Goal: Communication & Community: Answer question/provide support

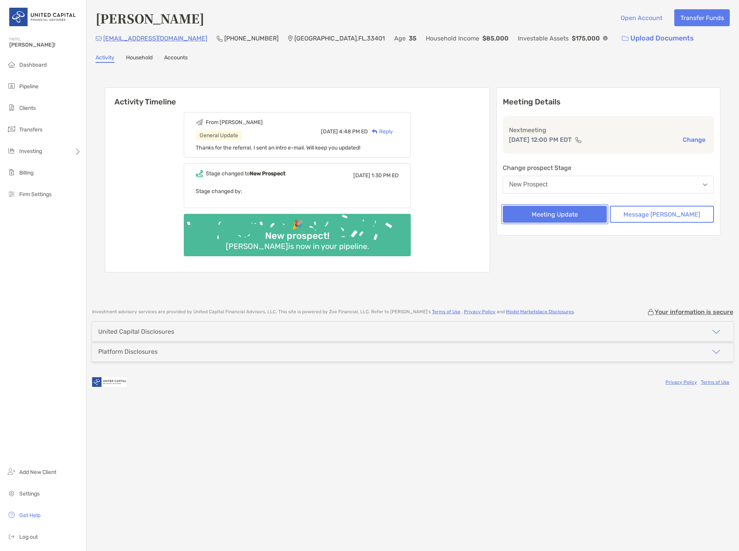
click at [569, 218] on button "Meeting Update" at bounding box center [555, 214] width 104 height 17
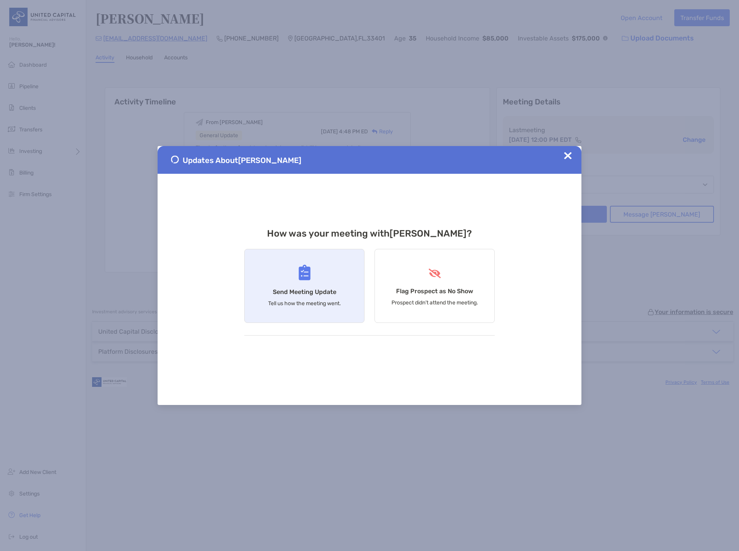
click at [339, 272] on div "Send Meeting Update Tell us how the meeting went." at bounding box center [304, 286] width 120 height 74
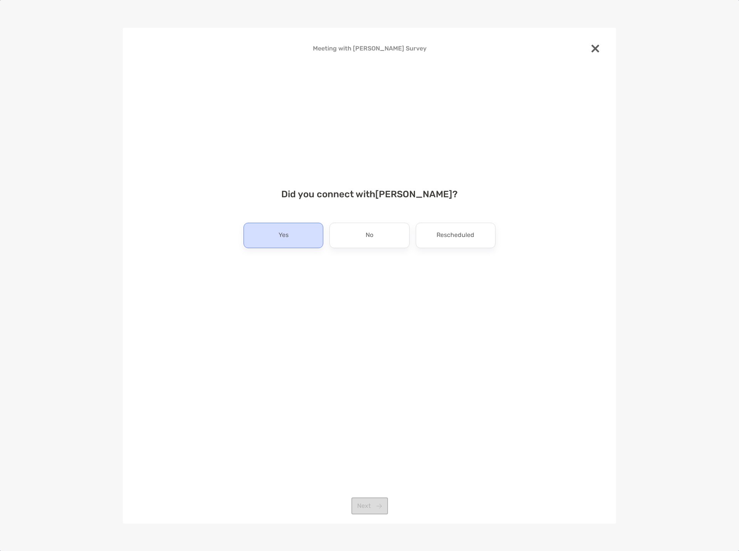
click at [292, 233] on div "Yes" at bounding box center [283, 235] width 80 height 25
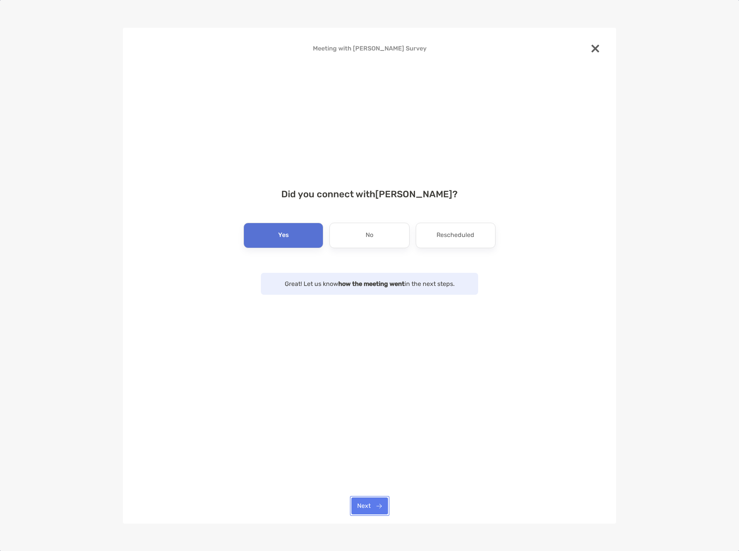
click at [369, 503] on button "Next" at bounding box center [369, 505] width 37 height 17
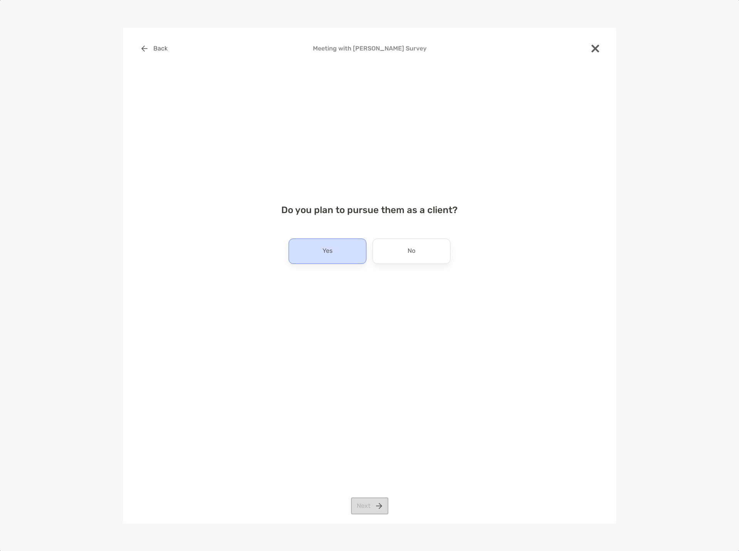
click at [334, 255] on div "Yes" at bounding box center [327, 250] width 78 height 25
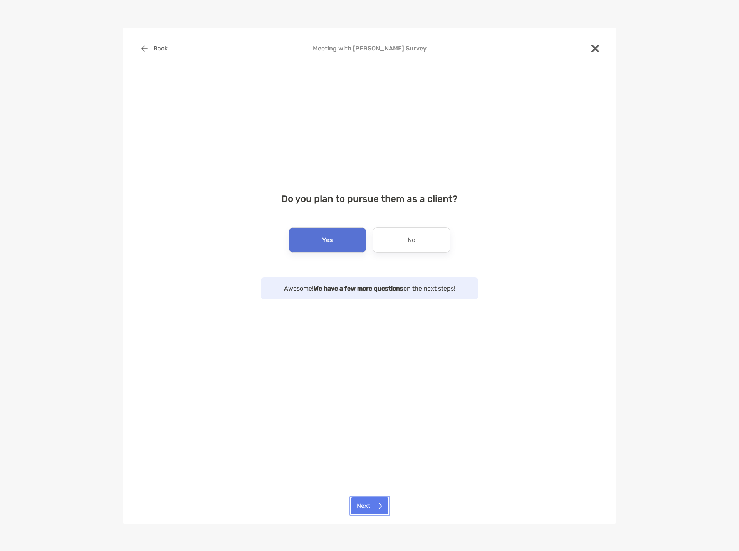
click at [362, 511] on button "Next" at bounding box center [369, 505] width 37 height 17
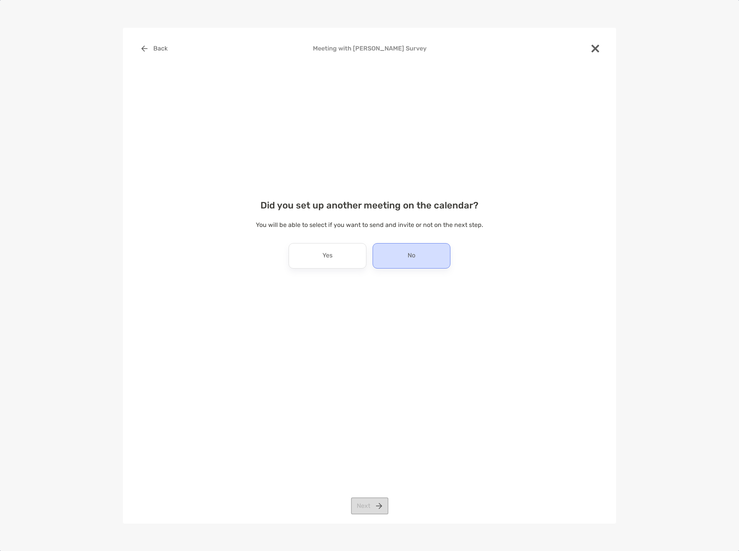
click at [389, 253] on div "No" at bounding box center [411, 255] width 78 height 25
click at [362, 513] on button "Next" at bounding box center [369, 505] width 37 height 17
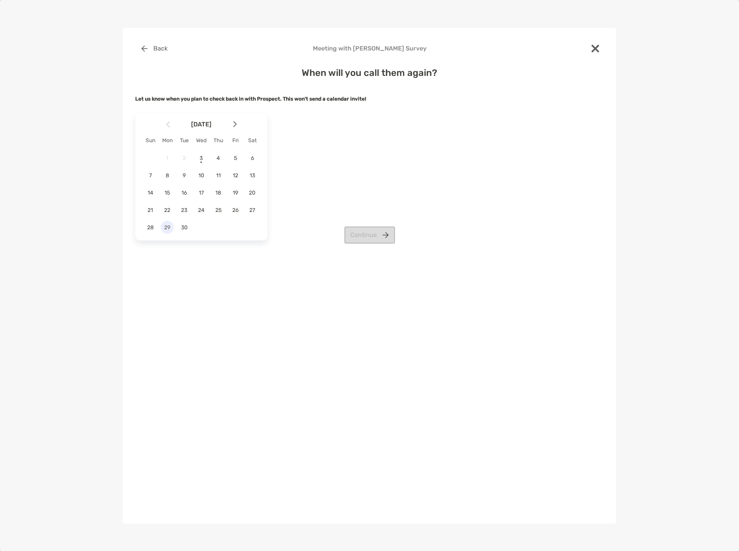
click at [166, 221] on div "29" at bounding box center [167, 227] width 13 height 13
click at [372, 236] on button "Continue" at bounding box center [369, 234] width 50 height 17
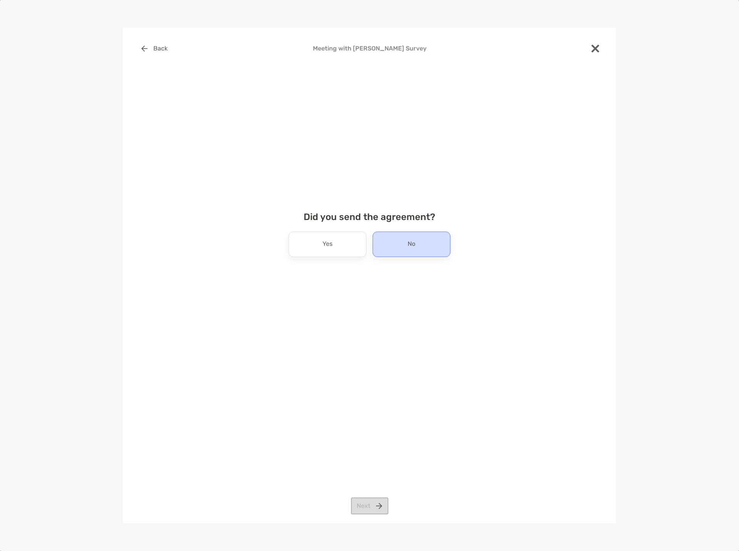
click at [394, 242] on div "No" at bounding box center [411, 243] width 78 height 25
click at [367, 505] on button "Next" at bounding box center [369, 505] width 37 height 17
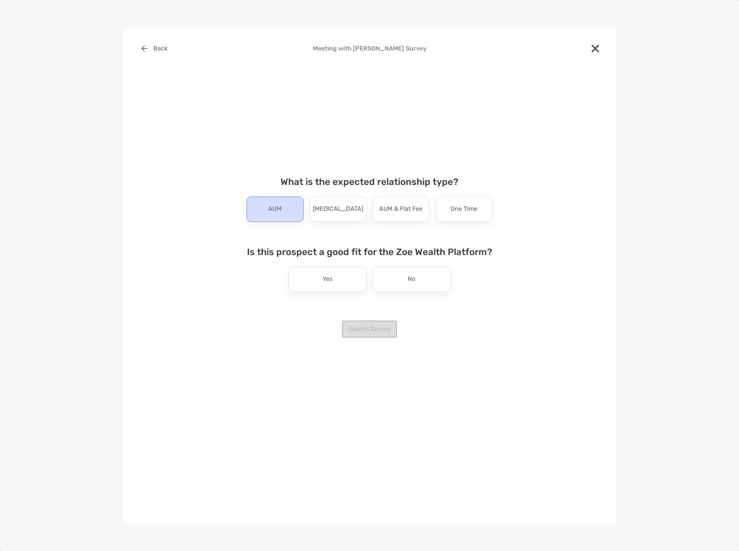
click at [287, 215] on div "AUM" at bounding box center [275, 208] width 57 height 25
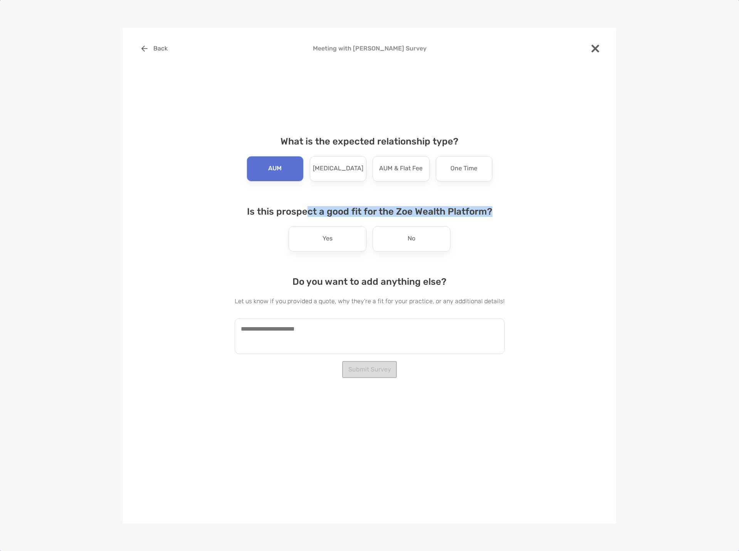
drag, startPoint x: 309, startPoint y: 215, endPoint x: 504, endPoint y: 214, distance: 194.9
click at [504, 214] on div "Back Meeting with [PERSON_NAME] Survey What is the expected relationship type? …" at bounding box center [369, 233] width 468 height 386
click at [378, 210] on h4 "Is this prospect a good fit for the Zoe Wealth Platform?" at bounding box center [370, 211] width 270 height 11
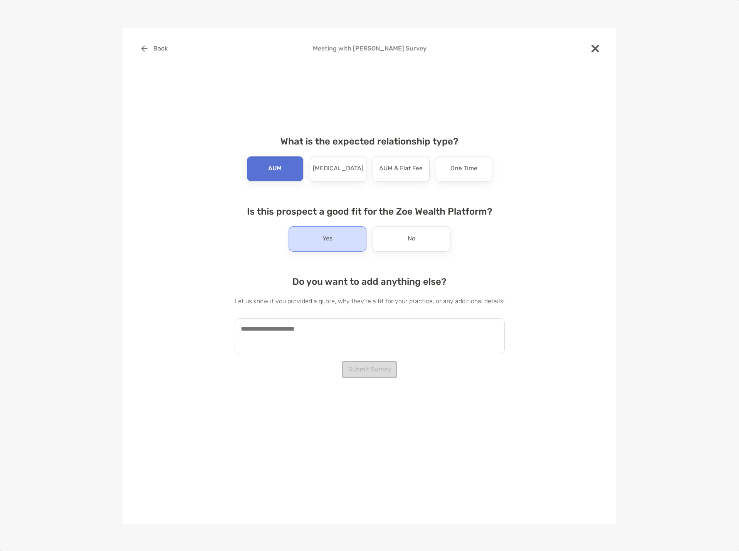
click at [334, 240] on div "Yes" at bounding box center [327, 238] width 78 height 25
click at [325, 329] on textarea at bounding box center [370, 336] width 270 height 36
type textarea "*"
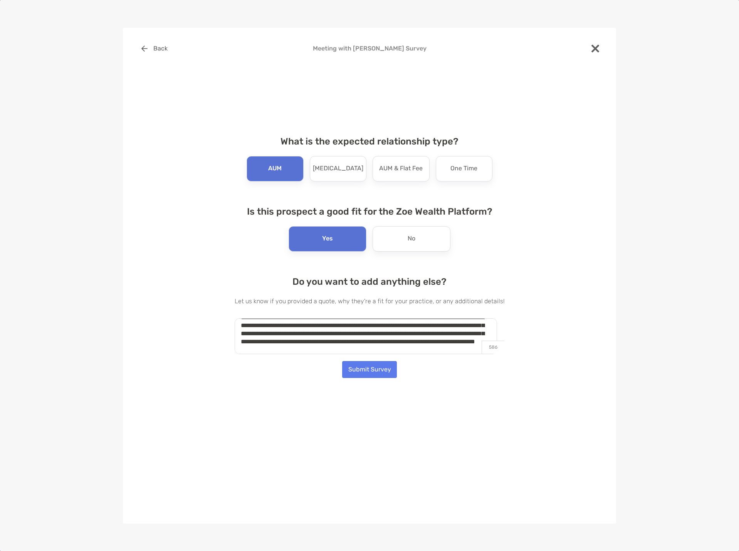
scroll to position [20, 0]
drag, startPoint x: 342, startPoint y: 342, endPoint x: 287, endPoint y: 342, distance: 55.1
click at [287, 342] on textarea "**********" at bounding box center [366, 336] width 262 height 36
click at [282, 352] on textarea "**********" at bounding box center [366, 336] width 262 height 36
type textarea "**********"
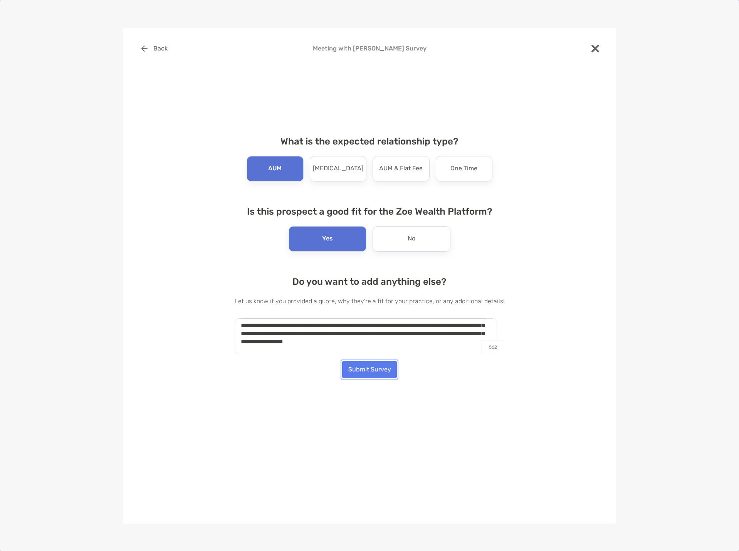
click at [381, 369] on button "Submit Survey" at bounding box center [369, 369] width 55 height 17
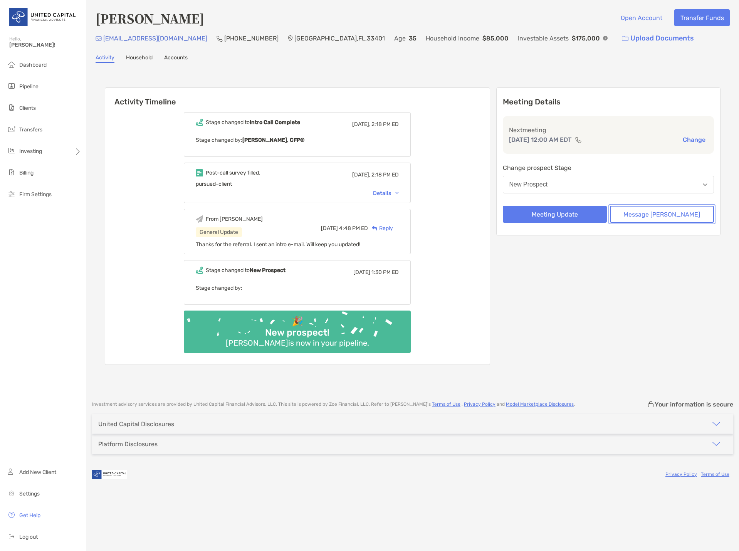
click at [656, 218] on button "Message [PERSON_NAME]" at bounding box center [662, 214] width 104 height 17
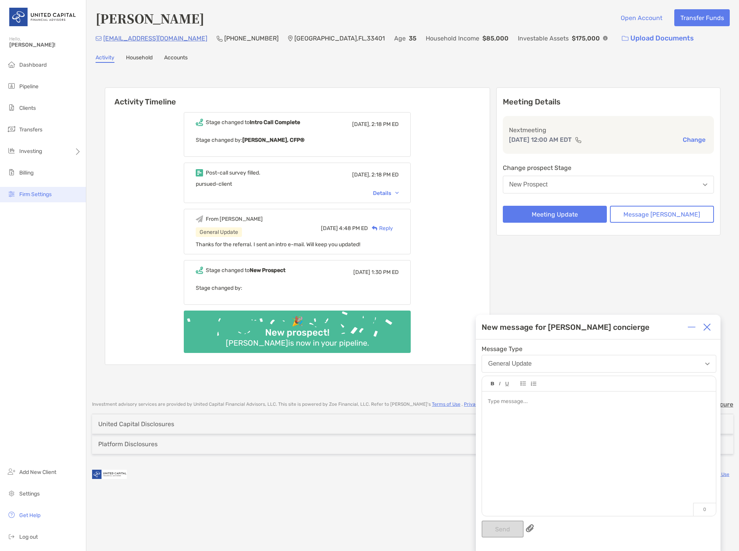
click at [39, 196] on span "Firm Settings" at bounding box center [35, 194] width 32 height 7
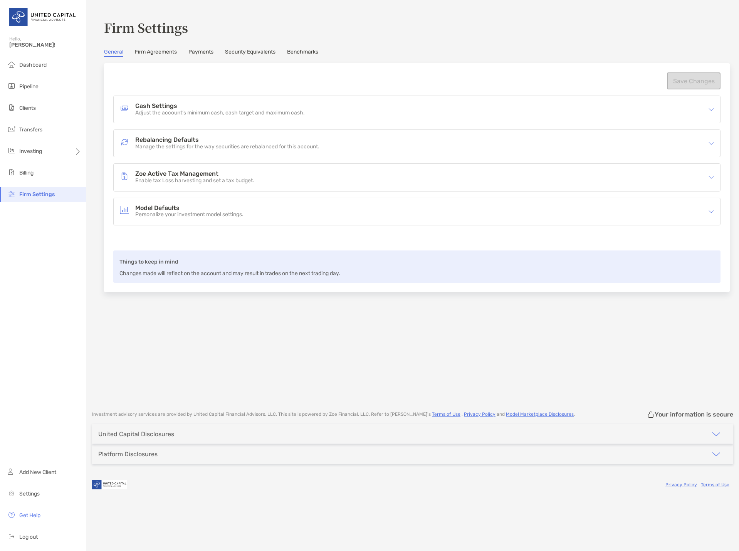
click at [250, 54] on link "Security Equivalents" at bounding box center [250, 53] width 50 height 8
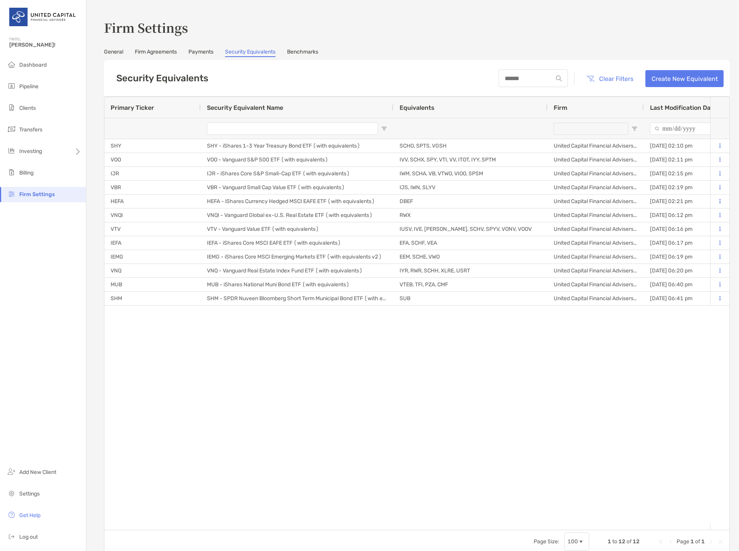
click at [304, 53] on link "Benchmarks" at bounding box center [302, 53] width 31 height 8
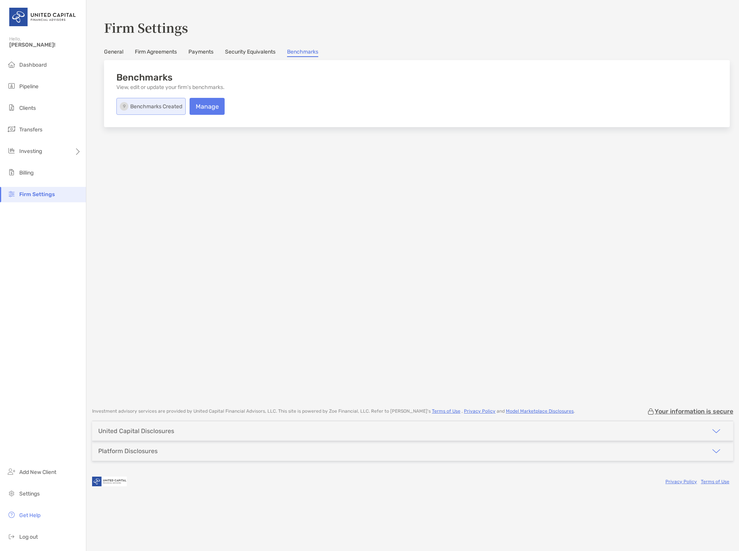
click at [196, 52] on link "Payments" at bounding box center [200, 53] width 25 height 8
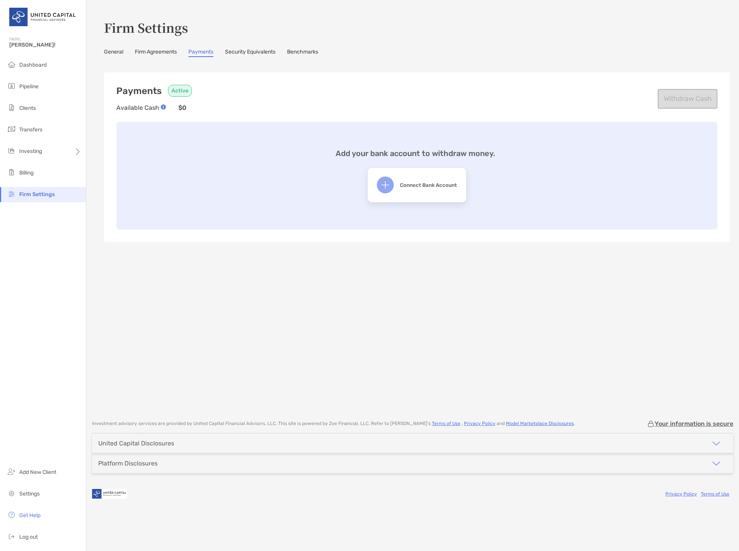
click at [162, 52] on link "Firm Agreements" at bounding box center [156, 53] width 42 height 8
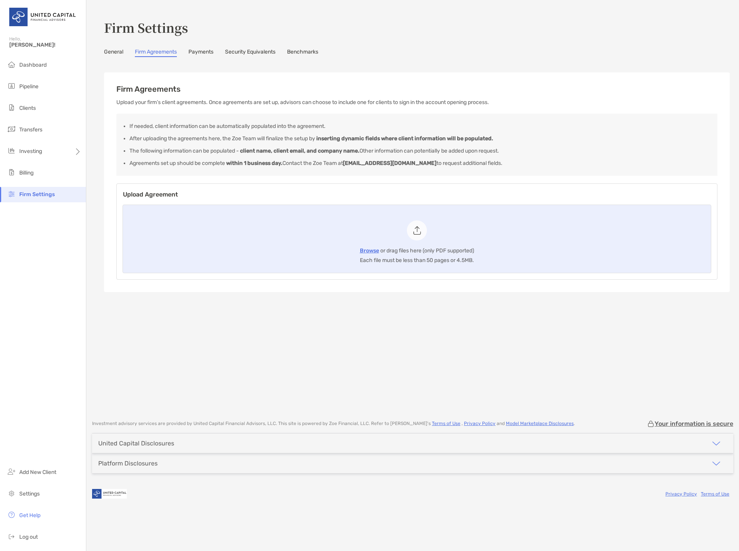
click at [119, 51] on link "General" at bounding box center [113, 53] width 19 height 8
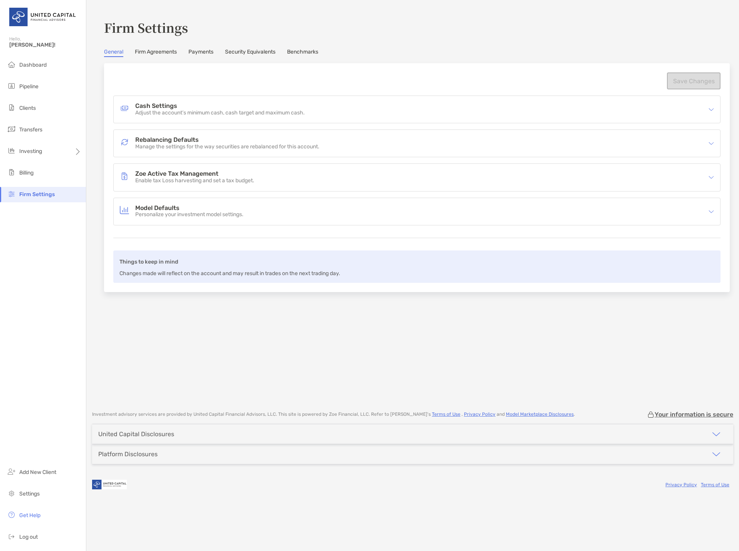
click at [151, 53] on link "Firm Agreements" at bounding box center [156, 53] width 42 height 8
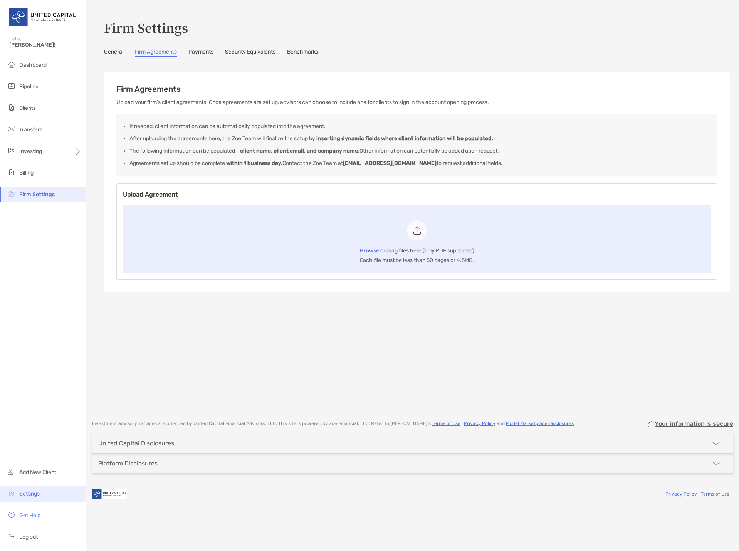
click at [31, 492] on span "Settings" at bounding box center [29, 493] width 20 height 7
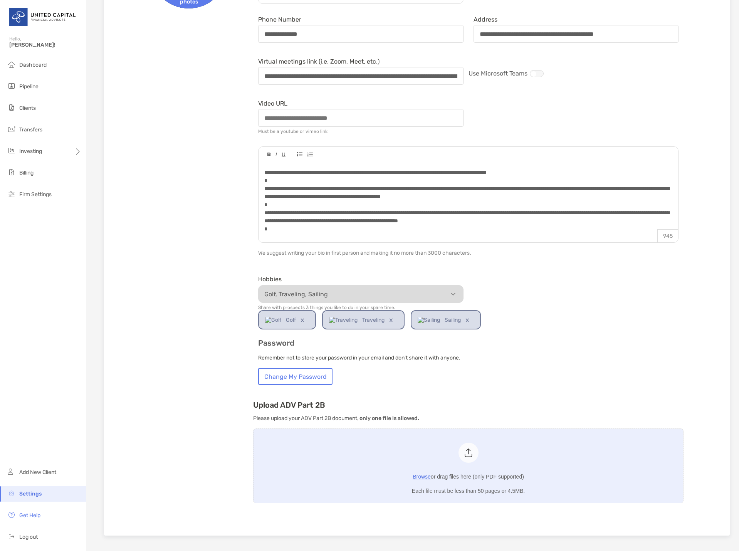
scroll to position [35, 0]
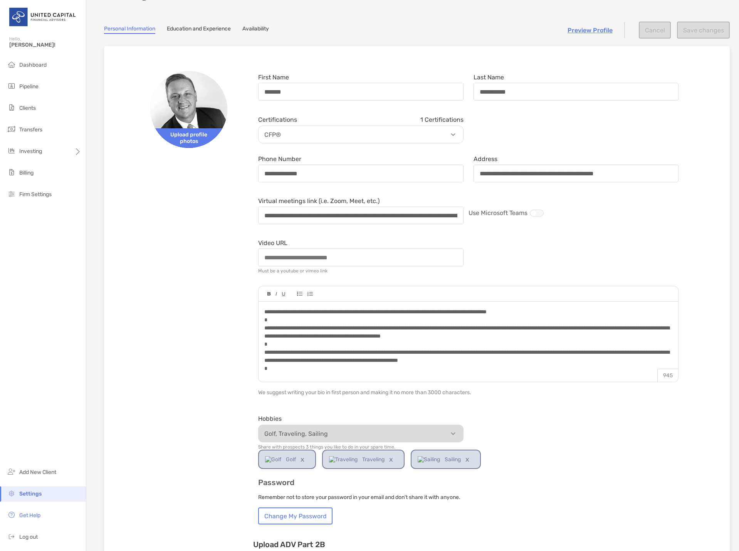
click at [149, 248] on div "**********" at bounding box center [416, 361] width 601 height 604
click at [39, 68] on li "Dashboard" at bounding box center [43, 64] width 86 height 15
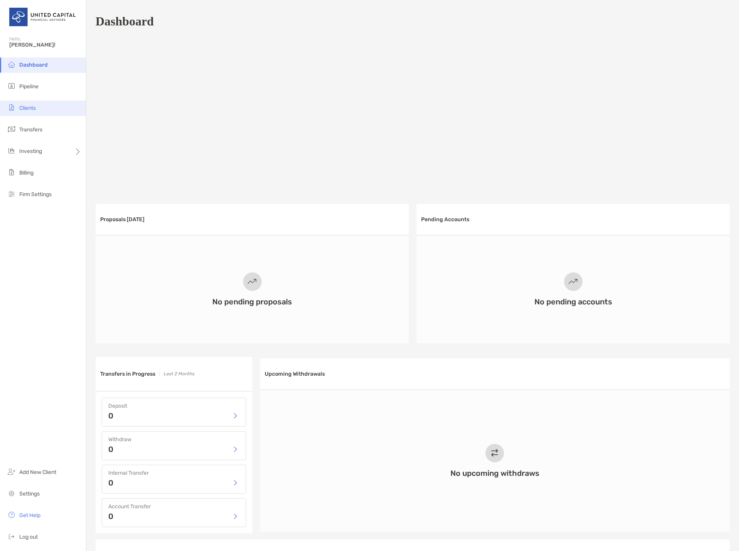
click at [41, 109] on li "Clients" at bounding box center [43, 108] width 86 height 15
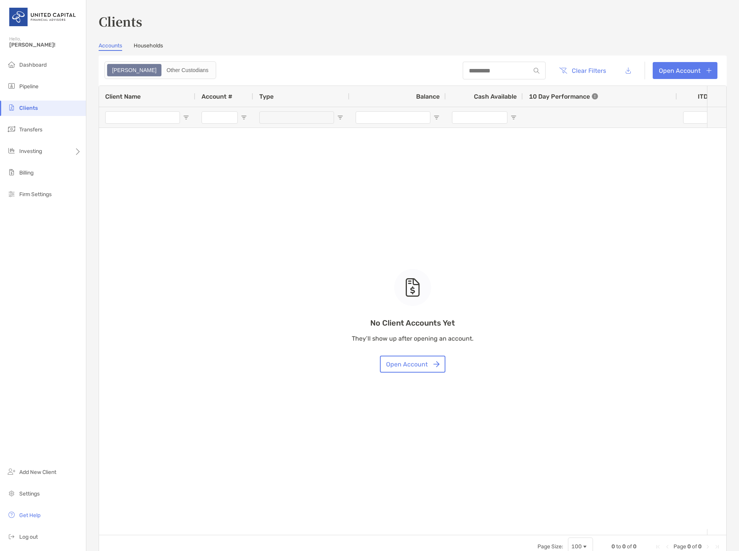
click at [152, 48] on link "Households" at bounding box center [148, 46] width 29 height 8
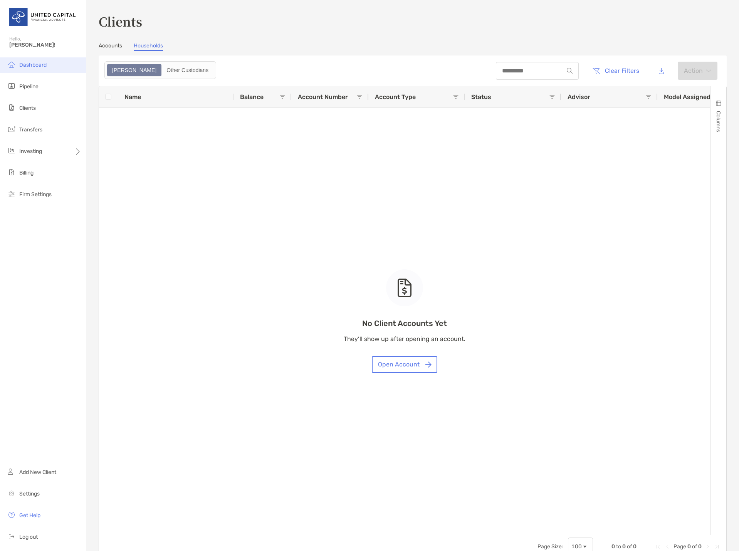
click at [30, 61] on li "Dashboard" at bounding box center [43, 64] width 86 height 15
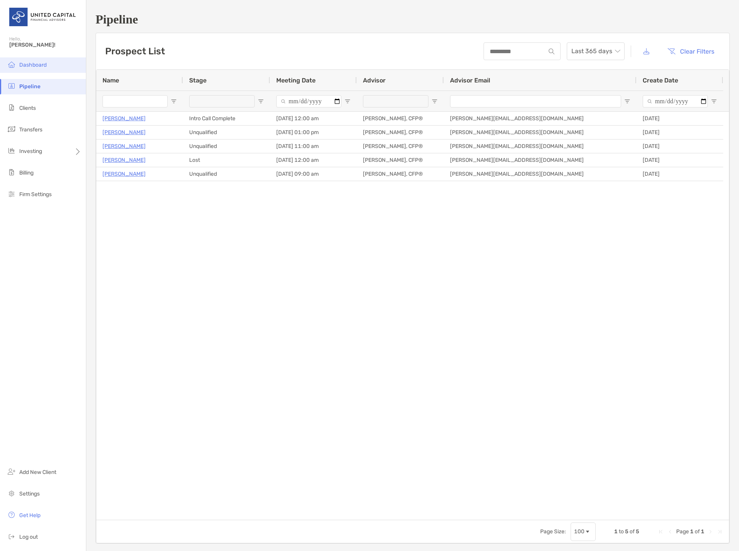
click at [37, 62] on span "Dashboard" at bounding box center [32, 65] width 27 height 7
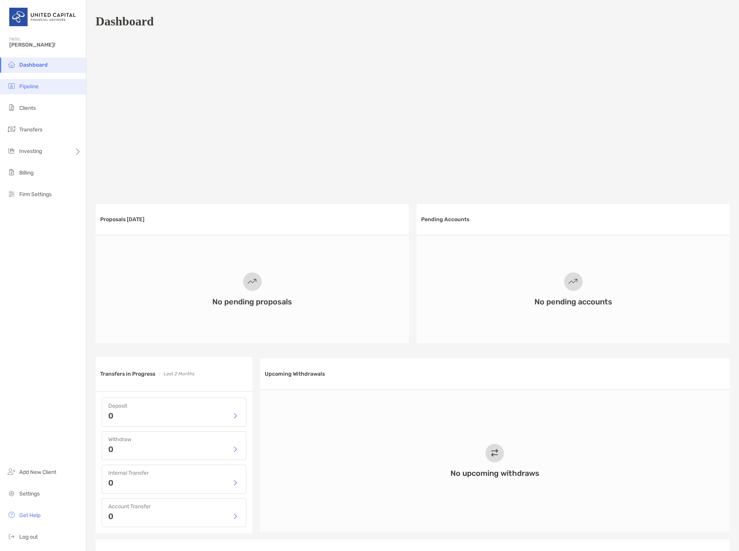
click at [29, 89] on span "Pipeline" at bounding box center [28, 86] width 19 height 7
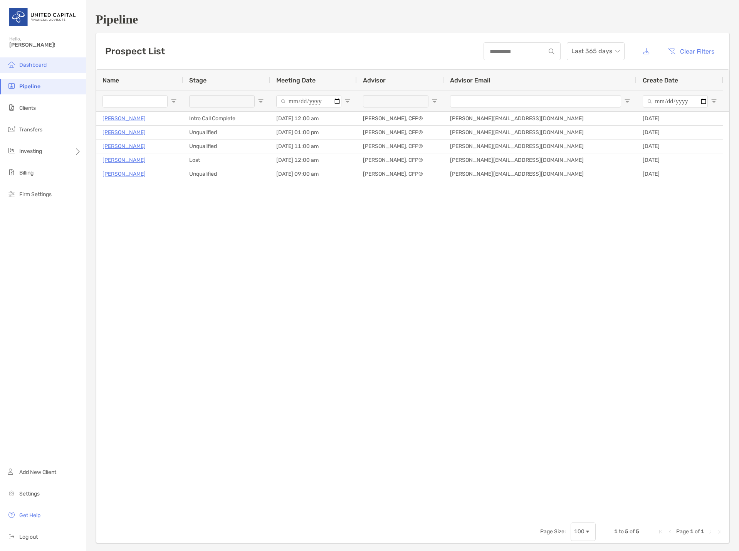
click at [56, 66] on li "Dashboard" at bounding box center [43, 64] width 86 height 15
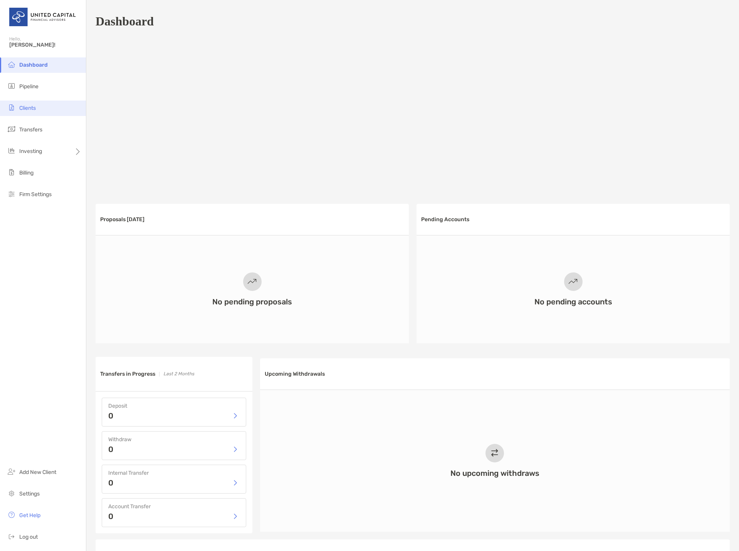
click at [34, 104] on li "Clients" at bounding box center [43, 108] width 86 height 15
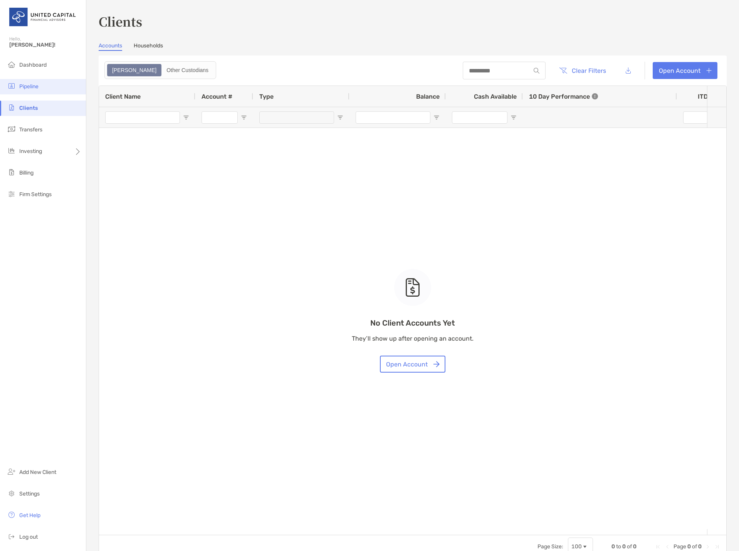
click at [39, 88] on li "Pipeline" at bounding box center [43, 86] width 86 height 15
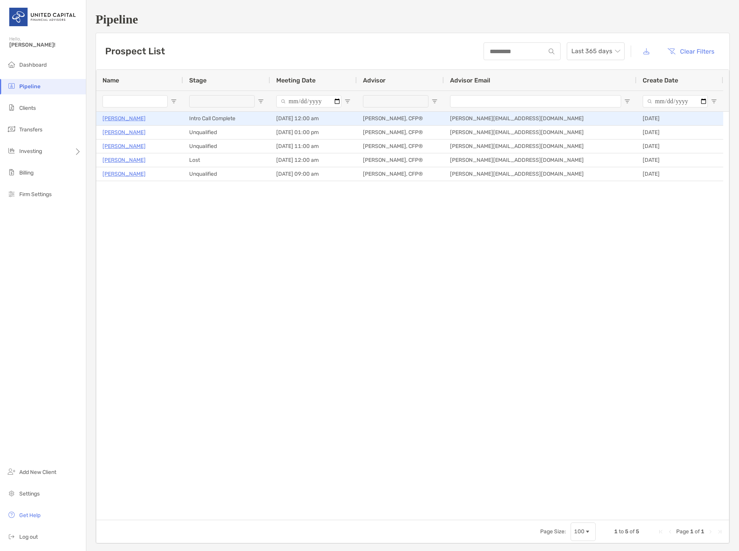
click at [131, 122] on p "[PERSON_NAME]" at bounding box center [123, 119] width 43 height 10
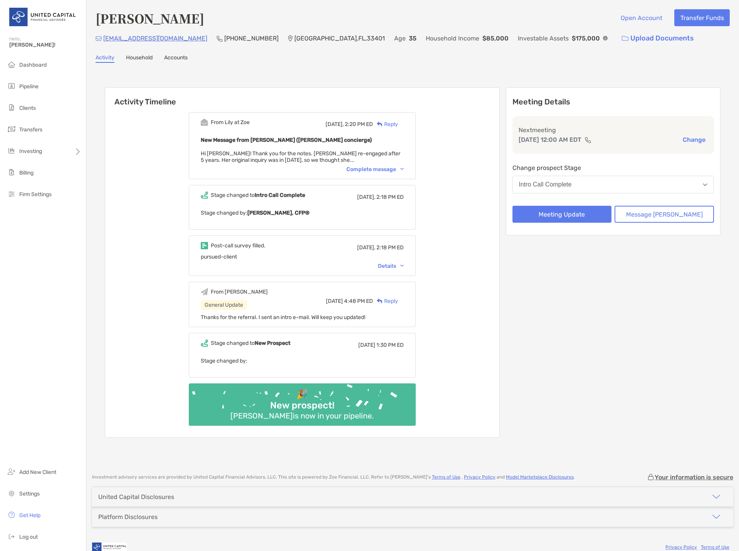
click at [391, 172] on div "Complete message" at bounding box center [374, 169] width 57 height 7
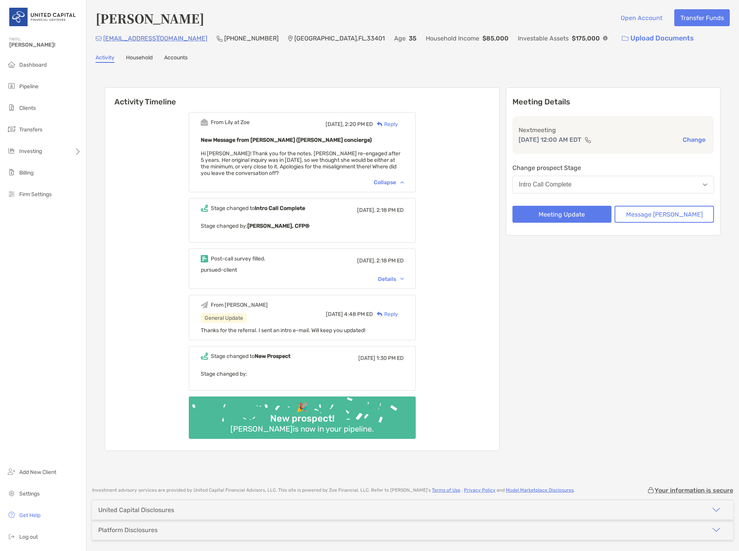
click at [396, 125] on div "Reply" at bounding box center [385, 124] width 25 height 8
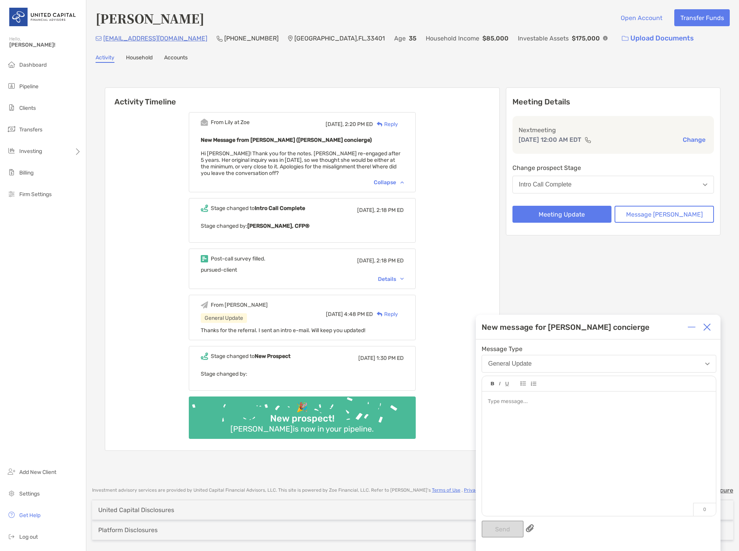
click at [527, 413] on div at bounding box center [599, 449] width 234 height 117
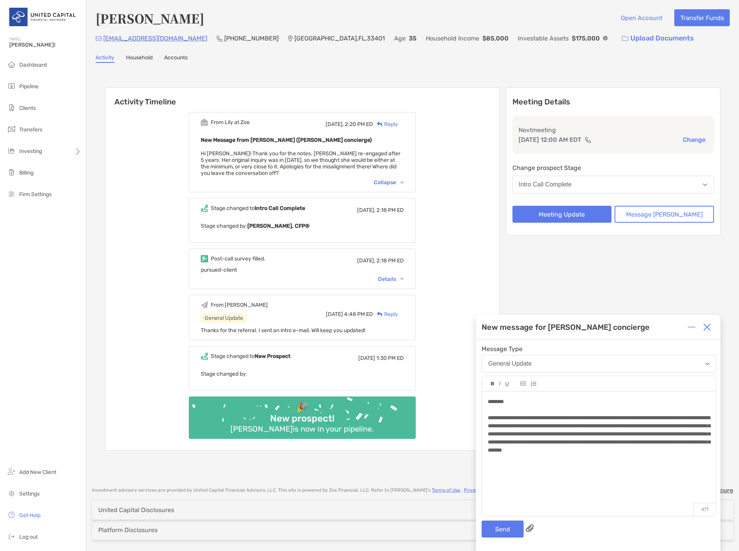
click at [583, 454] on div "**********" at bounding box center [599, 434] width 222 height 40
click at [590, 454] on div "**********" at bounding box center [599, 434] width 222 height 40
click at [508, 526] on button "Send" at bounding box center [502, 528] width 42 height 17
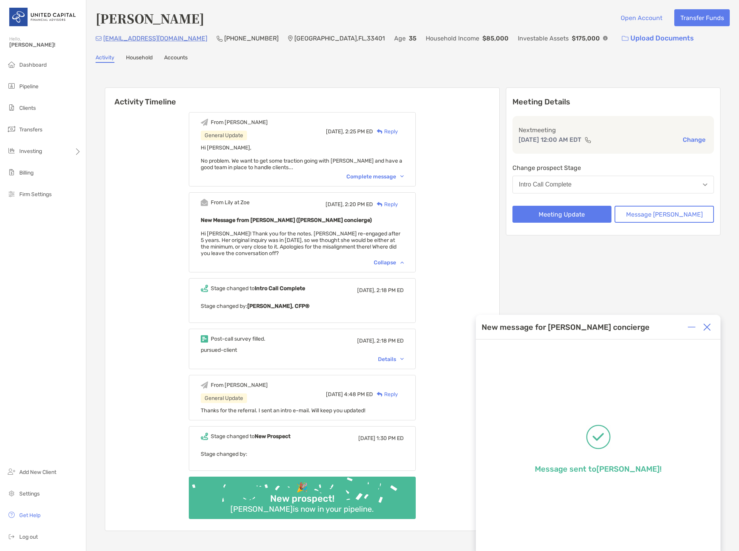
click at [711, 327] on div at bounding box center [706, 326] width 15 height 15
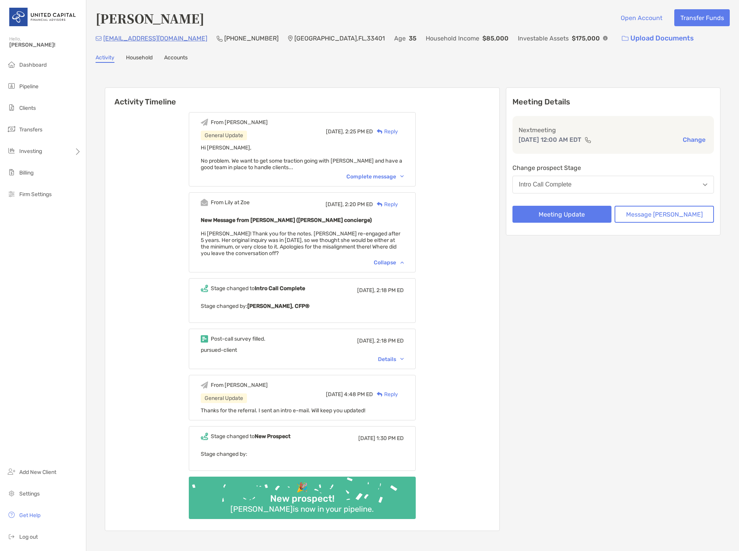
click at [371, 178] on div "Complete message" at bounding box center [374, 176] width 57 height 7
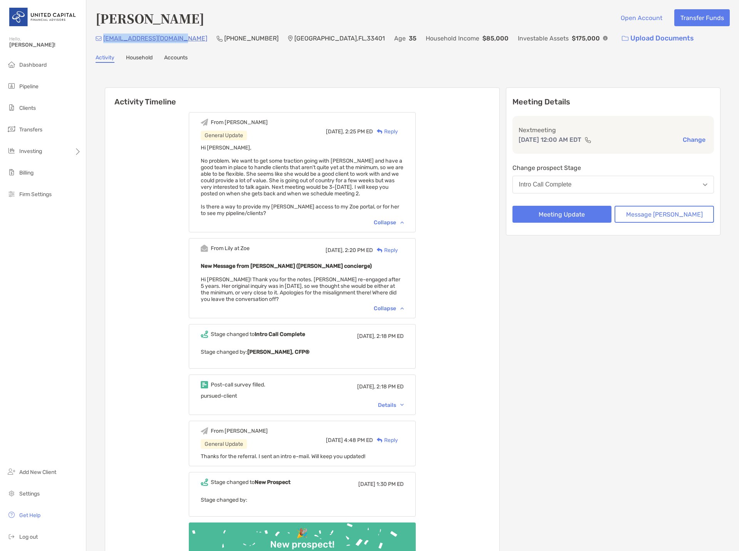
drag, startPoint x: 181, startPoint y: 39, endPoint x: 104, endPoint y: 40, distance: 77.0
click at [104, 40] on div "licettesan223@gmail.com (561) 601-3140 West Palm Beach , FL , 33401 Age 35 Hous…" at bounding box center [413, 38] width 634 height 17
copy p "[EMAIL_ADDRESS][DOMAIN_NAME]"
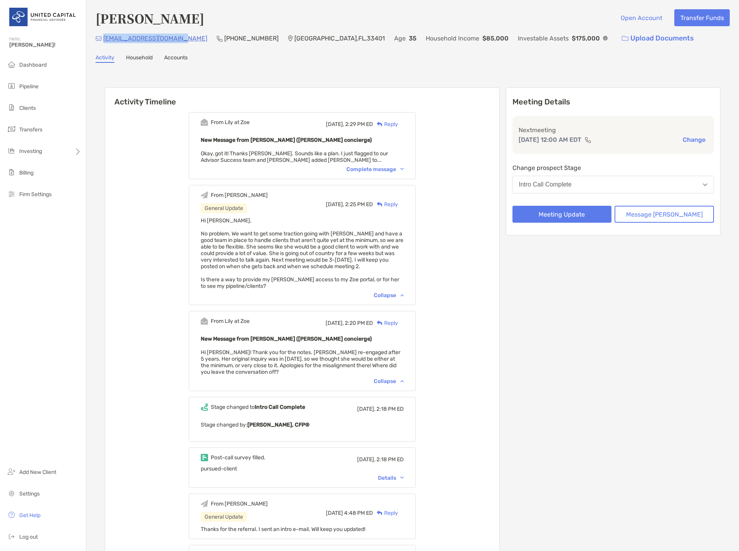
drag, startPoint x: 220, startPoint y: 20, endPoint x: 85, endPoint y: 19, distance: 135.2
click at [85, 19] on div "Hello, Michael! Dashboard Pipeline Clients Transfers Investing Billing Firm Set…" at bounding box center [369, 275] width 739 height 551
click at [204, 16] on h4 "[PERSON_NAME]" at bounding box center [150, 18] width 109 height 18
drag, startPoint x: 220, startPoint y: 16, endPoint x: 95, endPoint y: 18, distance: 124.8
click at [95, 18] on div "Licette Sangiovanni Open Account Transfer Funds licettesan223@gmail.com (561) 6…" at bounding box center [412, 339] width 652 height 678
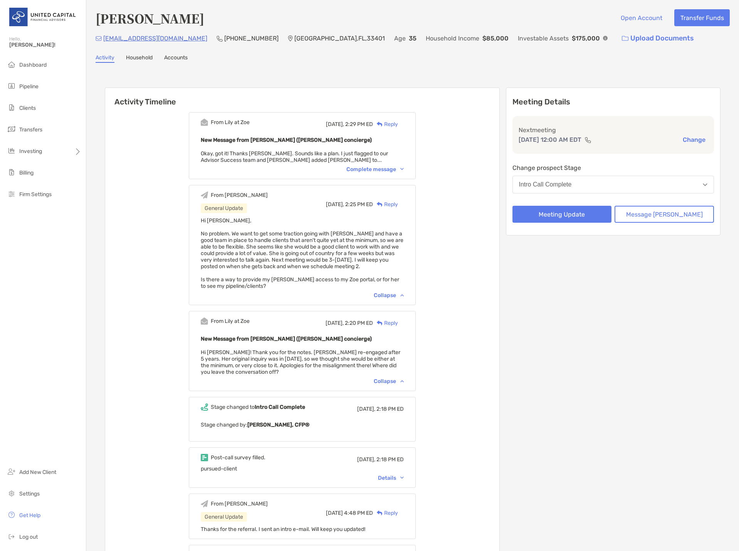
copy h4 "[PERSON_NAME]"
click at [241, 10] on div "Licette Sangiovanni Open Account Transfer Funds" at bounding box center [413, 18] width 634 height 18
drag, startPoint x: 180, startPoint y: 38, endPoint x: 104, endPoint y: 38, distance: 76.3
click at [104, 38] on div "licettesan223@gmail.com (561) 601-3140 West Palm Beach , FL , 33401 Age 35 Hous…" at bounding box center [413, 38] width 634 height 17
copy p "[EMAIL_ADDRESS][DOMAIN_NAME]"
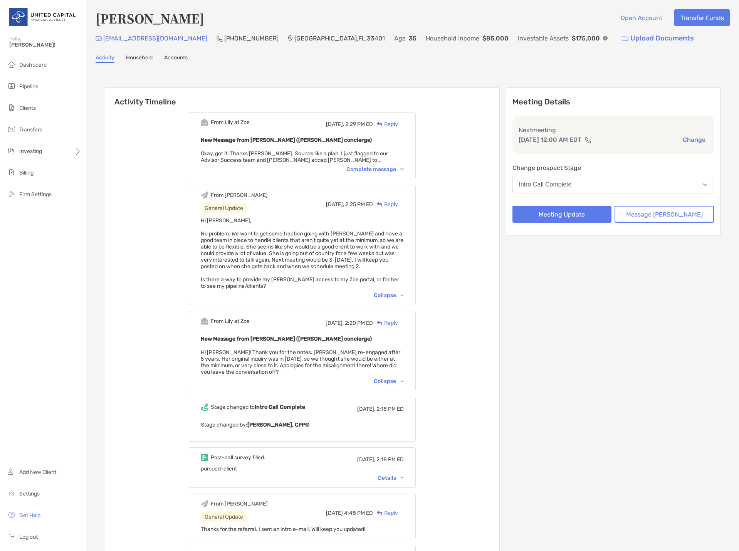
click at [456, 179] on div "From Lily at Zoe Today, 2:29 PM ED Reply New Message from Lily Kraus (Zoe conci…" at bounding box center [302, 377] width 394 height 543
